Goal: Information Seeking & Learning: Learn about a topic

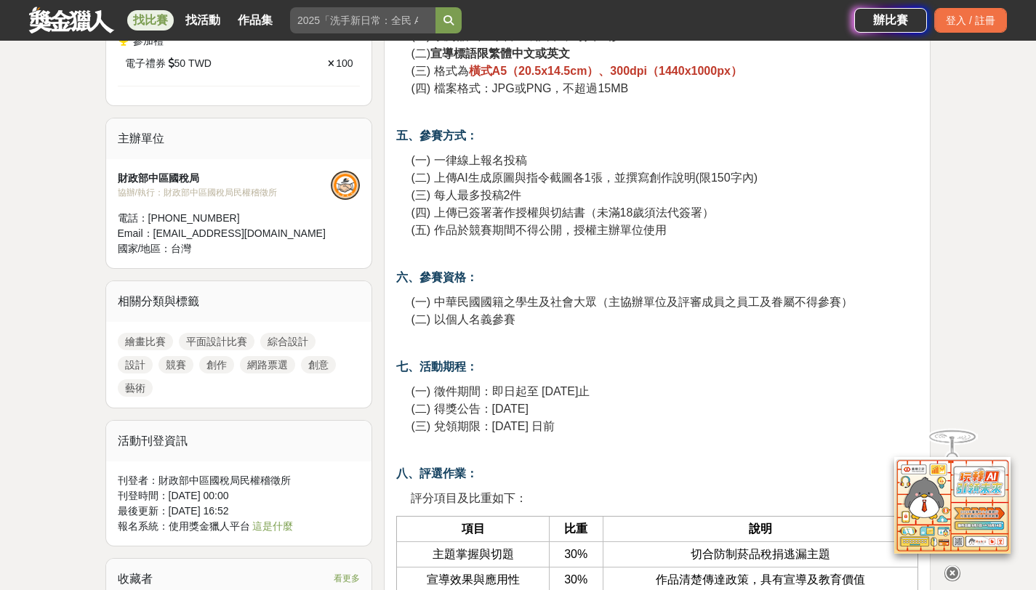
click at [949, 573] on icon at bounding box center [952, 565] width 16 height 16
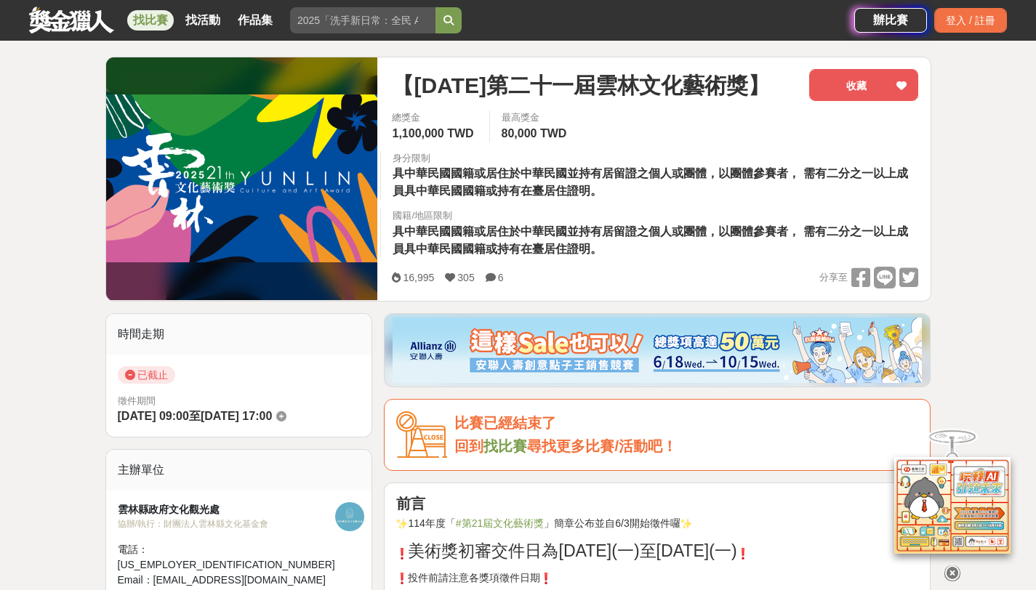
scroll to position [161, 0]
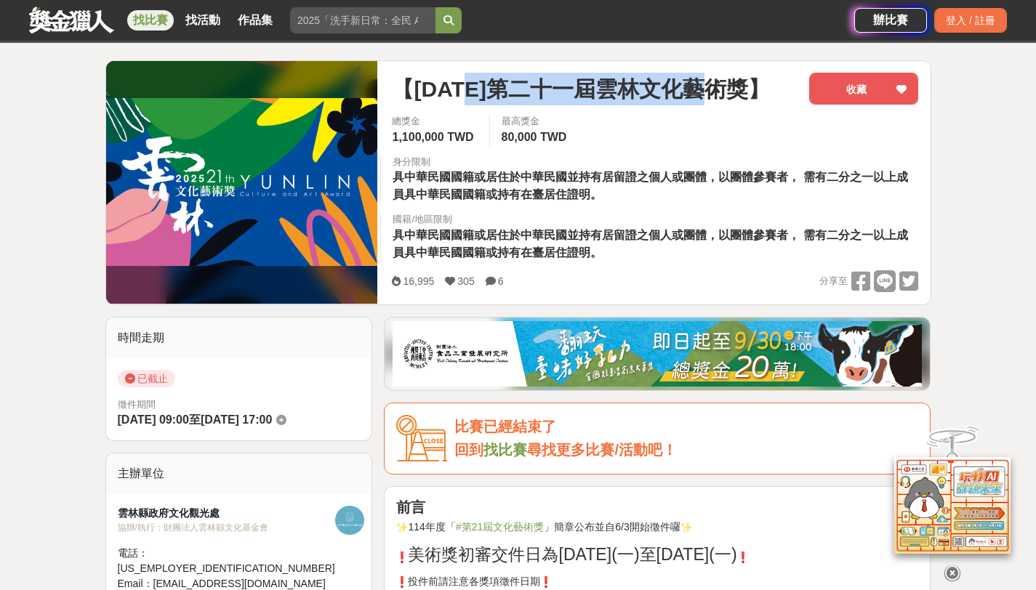
drag, startPoint x: 475, startPoint y: 88, endPoint x: 732, endPoint y: 89, distance: 256.6
click at [732, 89] on span "【114年第二十一屆雲林文化藝術獎】" at bounding box center [580, 89] width 377 height 33
copy span "第二十一屆雲林文化藝術獎"
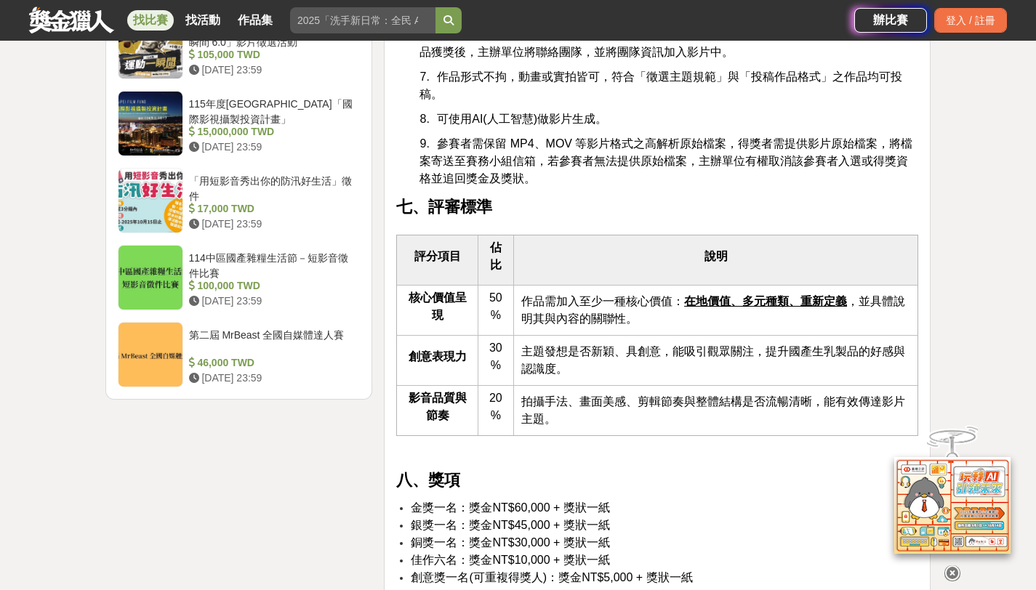
scroll to position [2132, 0]
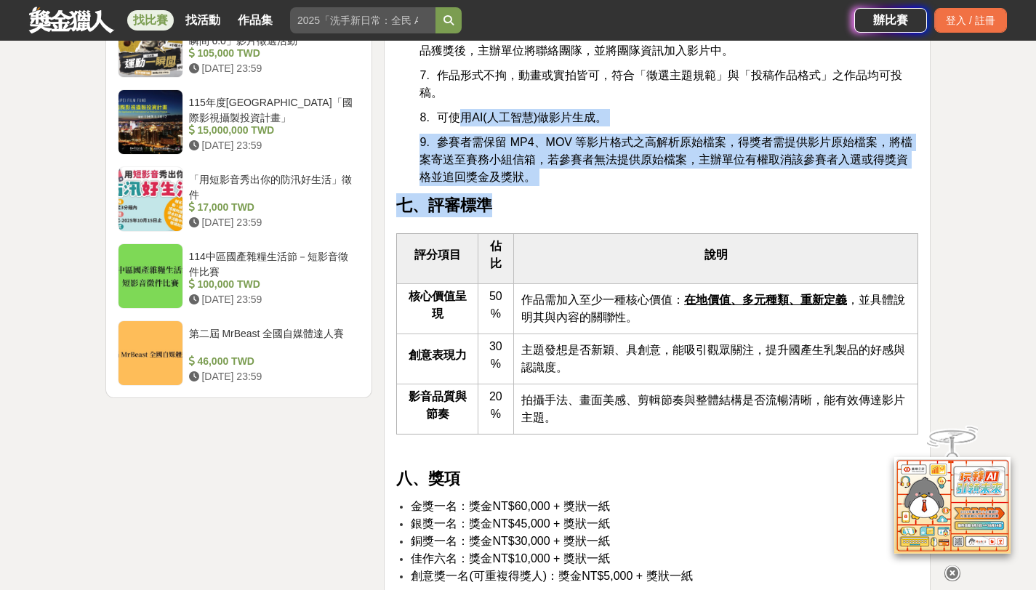
drag, startPoint x: 464, startPoint y: 148, endPoint x: 633, endPoint y: 248, distance: 196.8
click at [633, 249] on div "翻玩臺味好乳力-全國短影音創意大募集 一、活動緣起 國產生乳Ａ級奶比例達九成以上，優質的生乳透過酪農業者細心照顧乳牛產生，再透過加工業者的研發產製，過程中經過…" at bounding box center [657, 373] width 522 height 4006
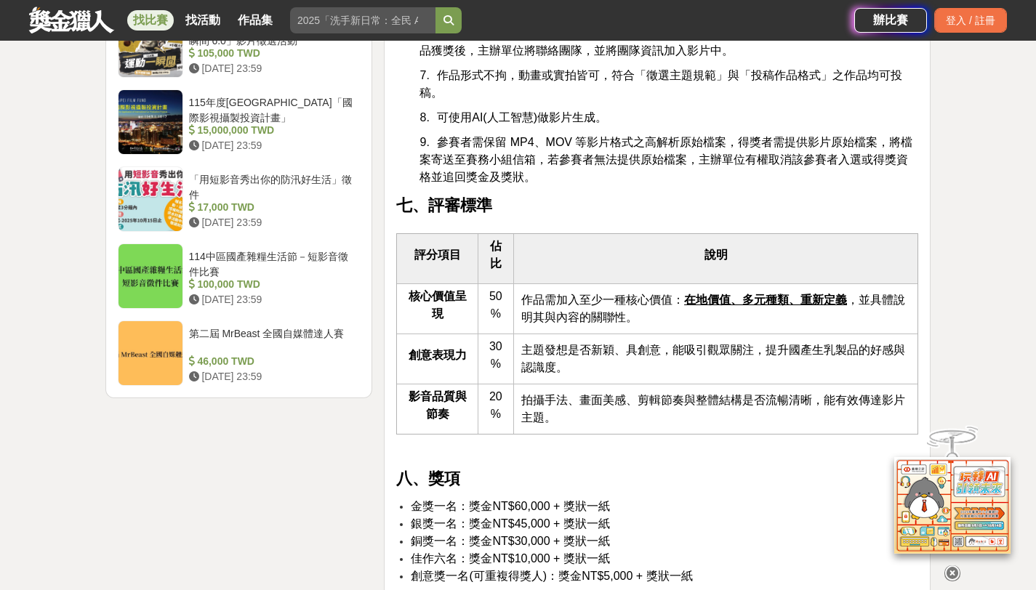
click at [648, 217] on p "七、評審標準" at bounding box center [657, 205] width 522 height 24
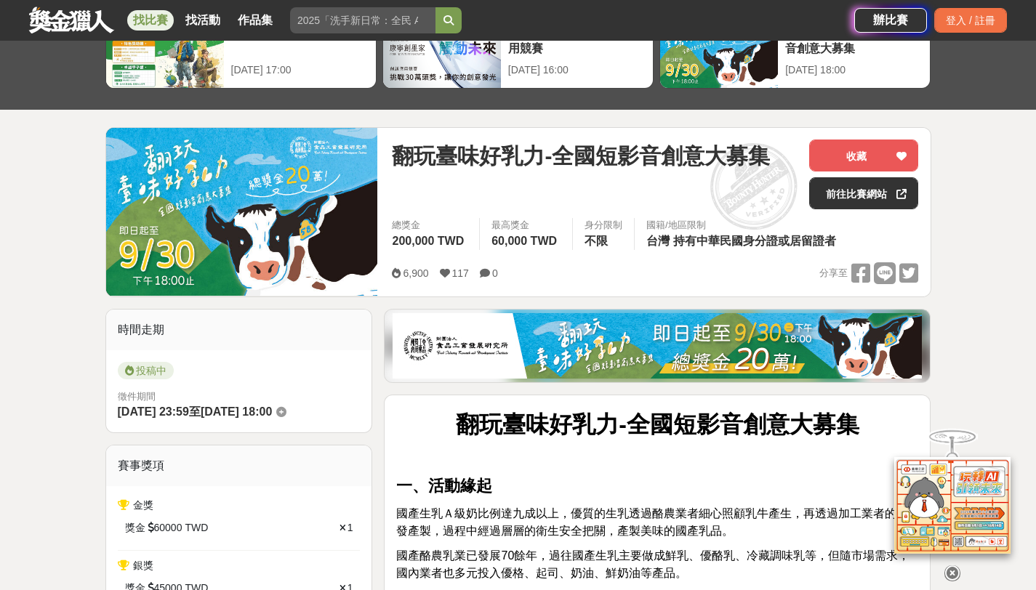
scroll to position [0, 0]
